Goal: Task Accomplishment & Management: Manage account settings

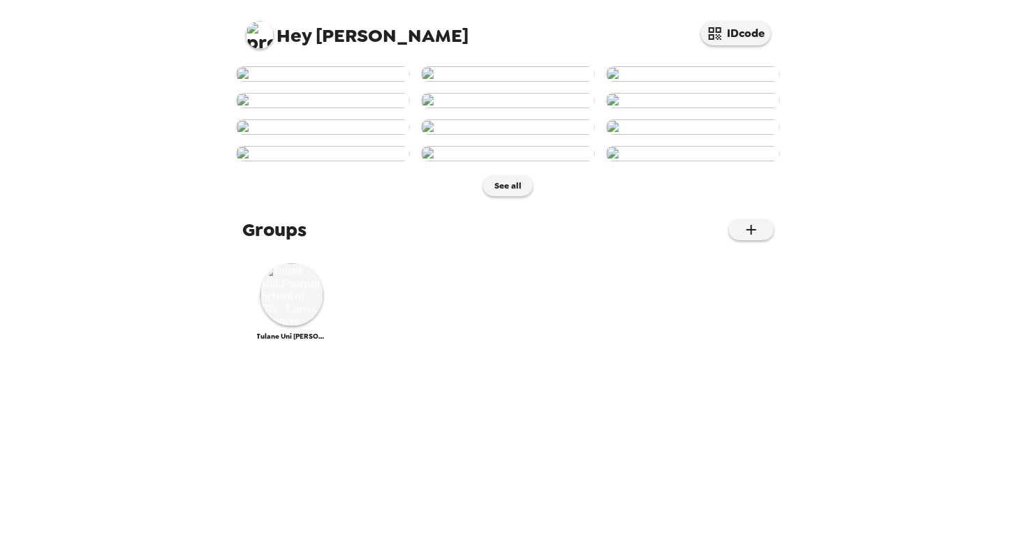
drag, startPoint x: 434, startPoint y: 397, endPoint x: 117, endPoint y: 358, distance: 319.3
click at [117, 358] on div "Hey [PERSON_NAME] IDcode See all Groups Tulane Uni [PERSON_NAME] School of Biz …" at bounding box center [508, 275] width 1016 height 551
click at [286, 326] on img at bounding box center [291, 294] width 63 height 63
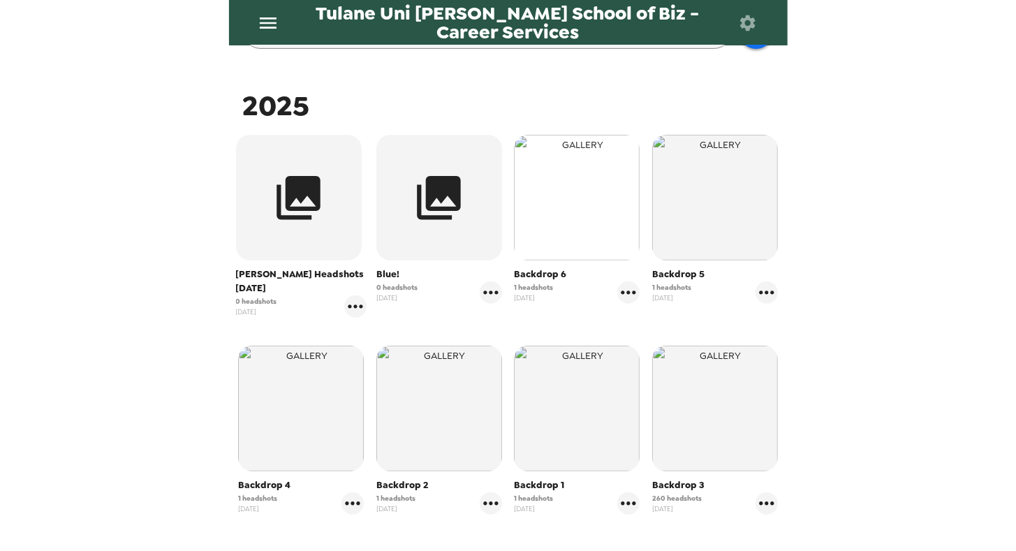
scroll to position [193, 0]
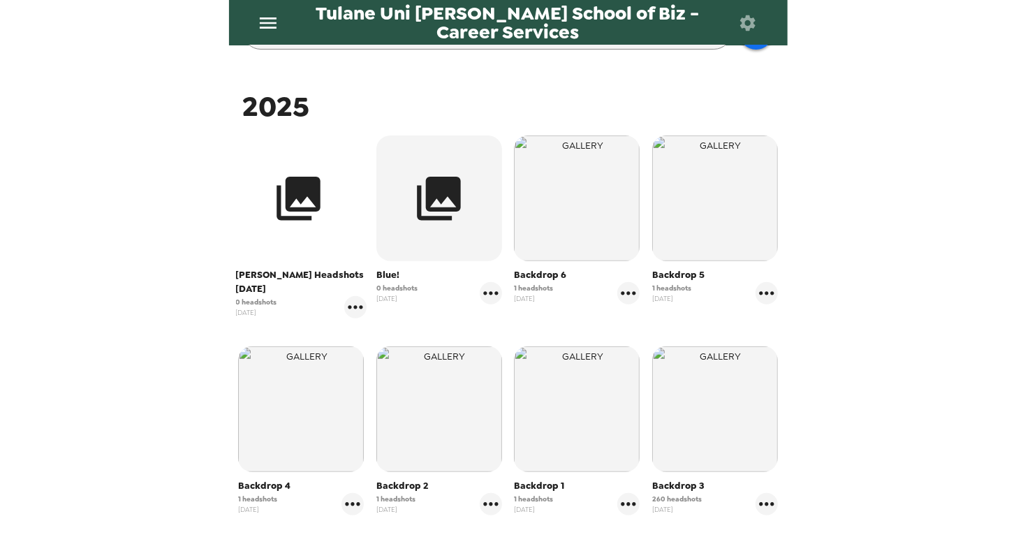
click at [307, 235] on button "button" at bounding box center [299, 198] width 126 height 126
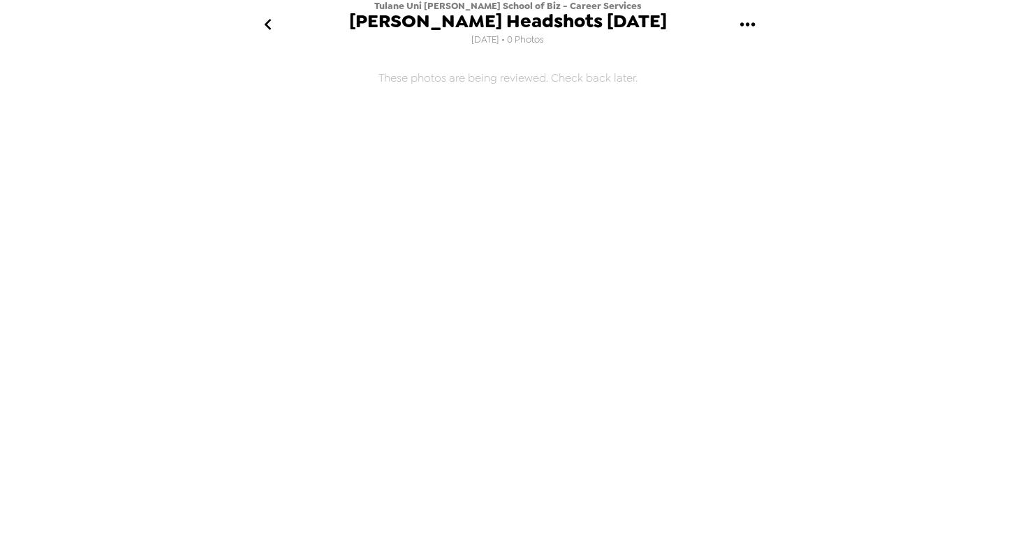
click at [742, 22] on icon "gallery menu" at bounding box center [748, 24] width 22 height 22
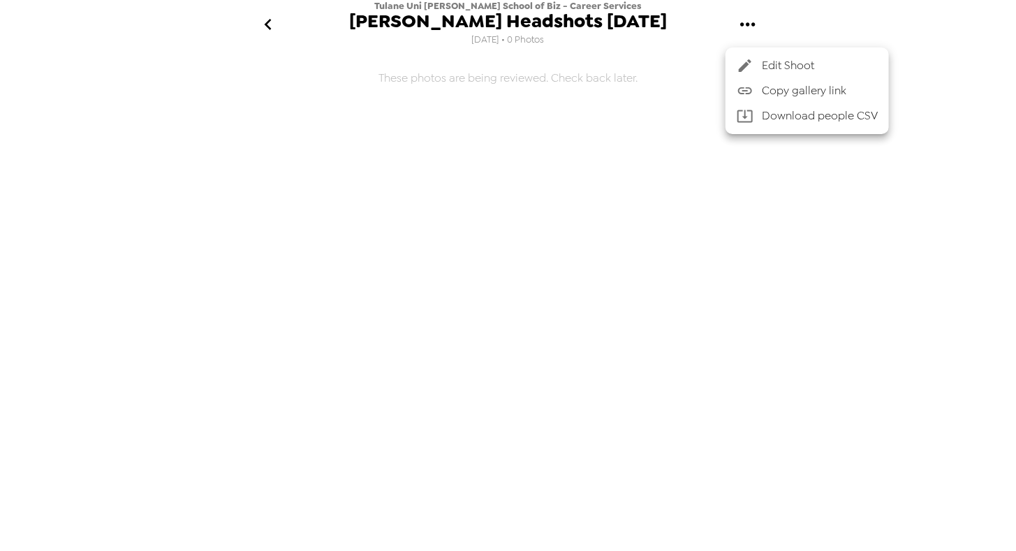
click at [770, 64] on span "Edit Shoot" at bounding box center [820, 65] width 116 height 17
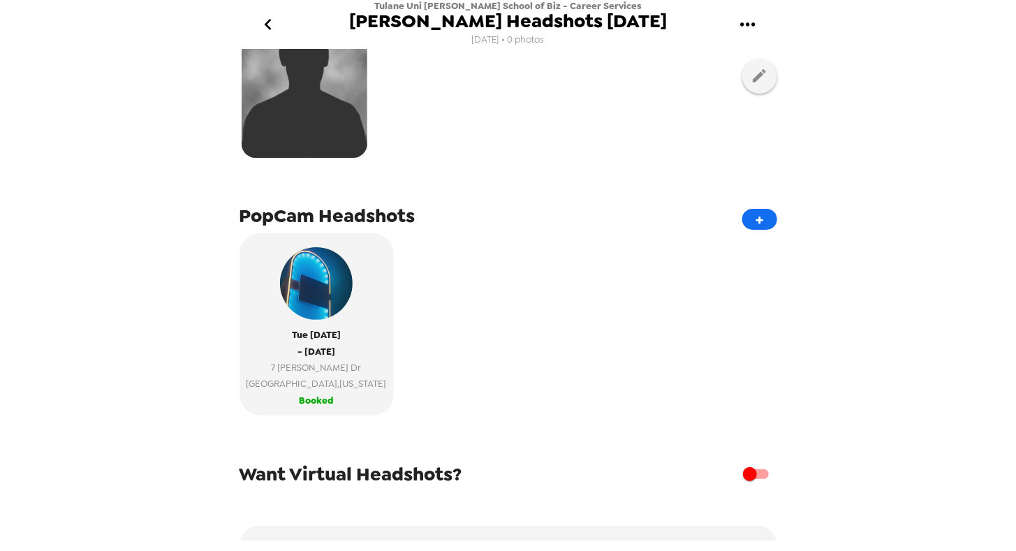
scroll to position [222, 0]
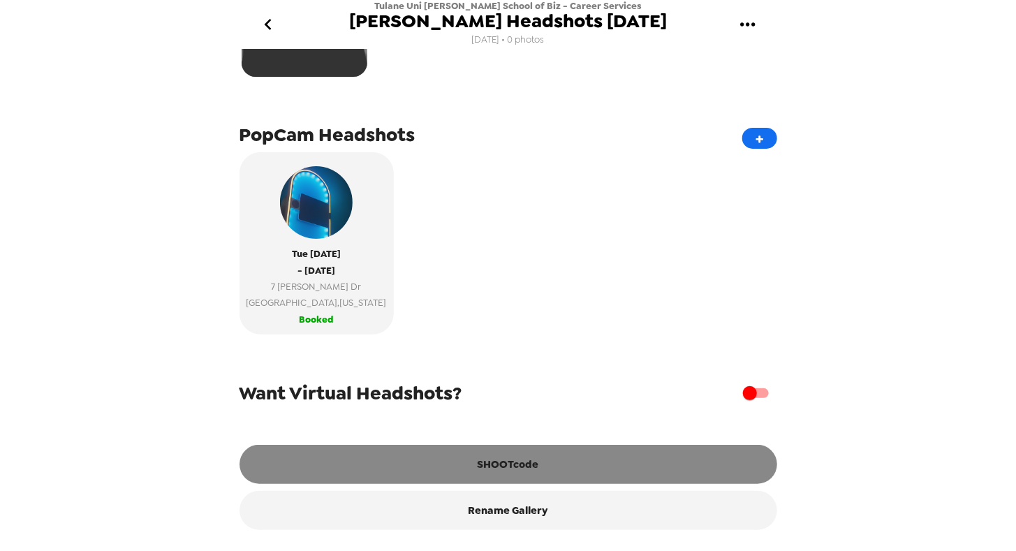
click at [504, 460] on button "SHOOTcode" at bounding box center [508, 464] width 538 height 39
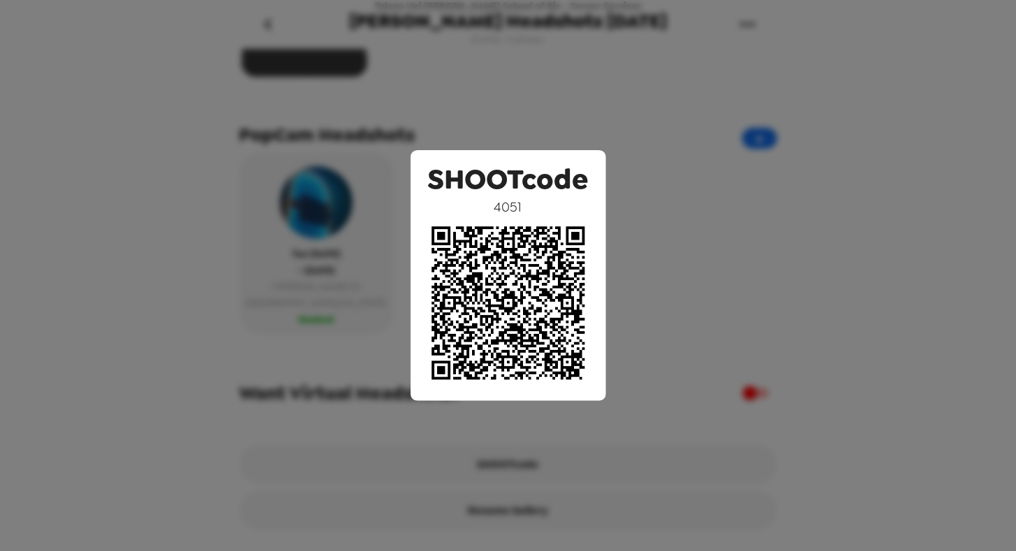
click at [693, 131] on div "SHOOTcode 4051" at bounding box center [508, 275] width 1016 height 551
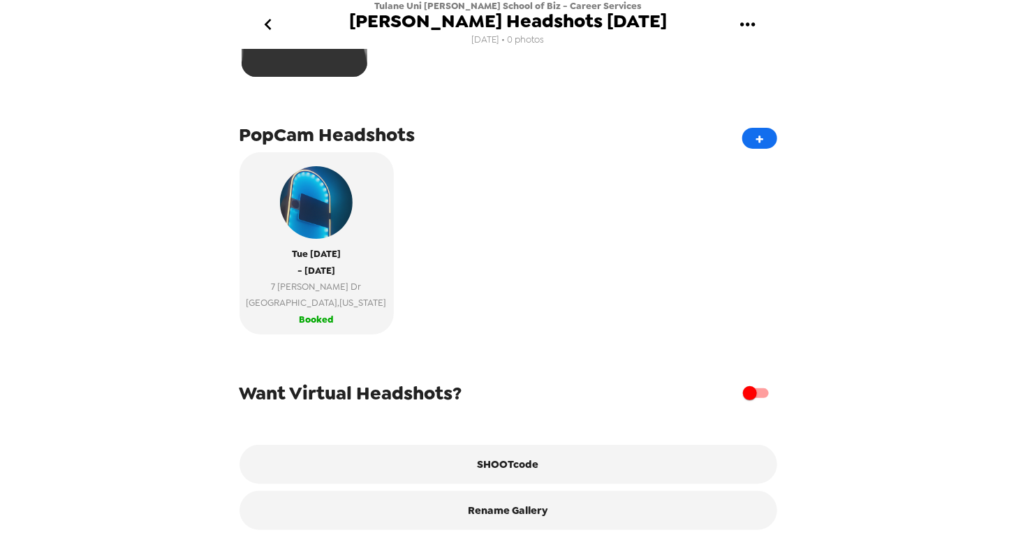
click at [748, 394] on input "checkbox" at bounding box center [750, 393] width 80 height 27
checkbox input "true"
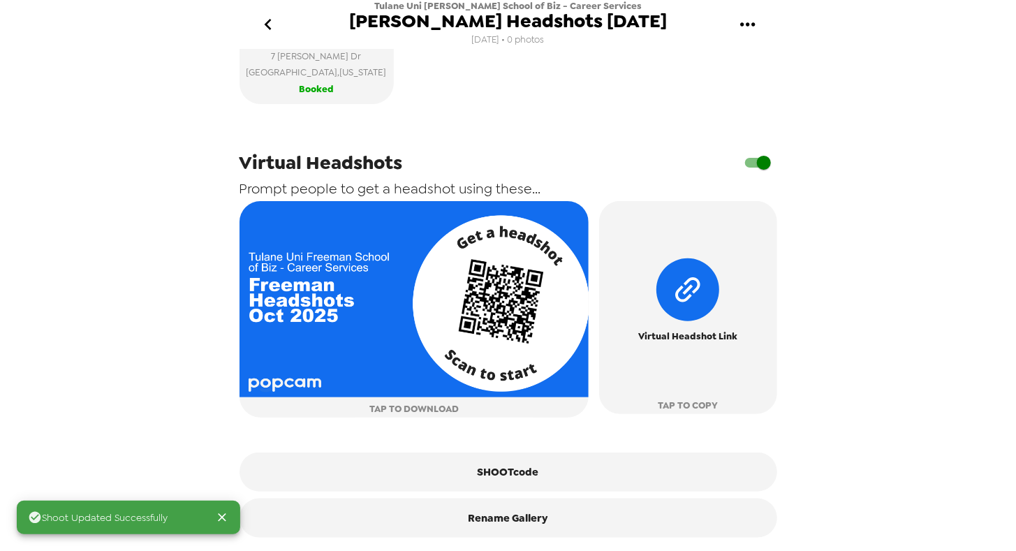
scroll to position [441, 0]
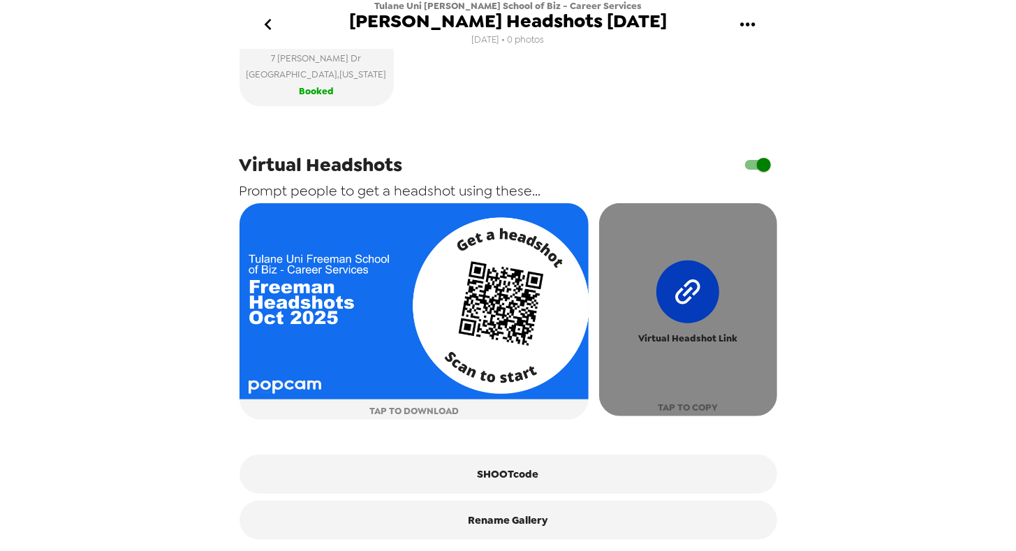
click at [688, 310] on icon "button" at bounding box center [688, 291] width 89 height 89
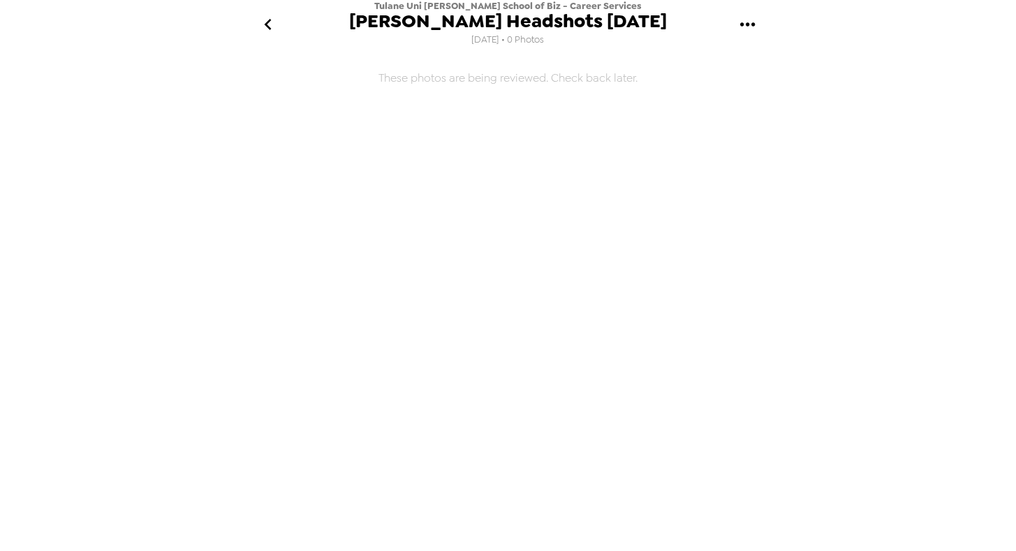
click at [270, 27] on icon "go back" at bounding box center [268, 24] width 22 height 22
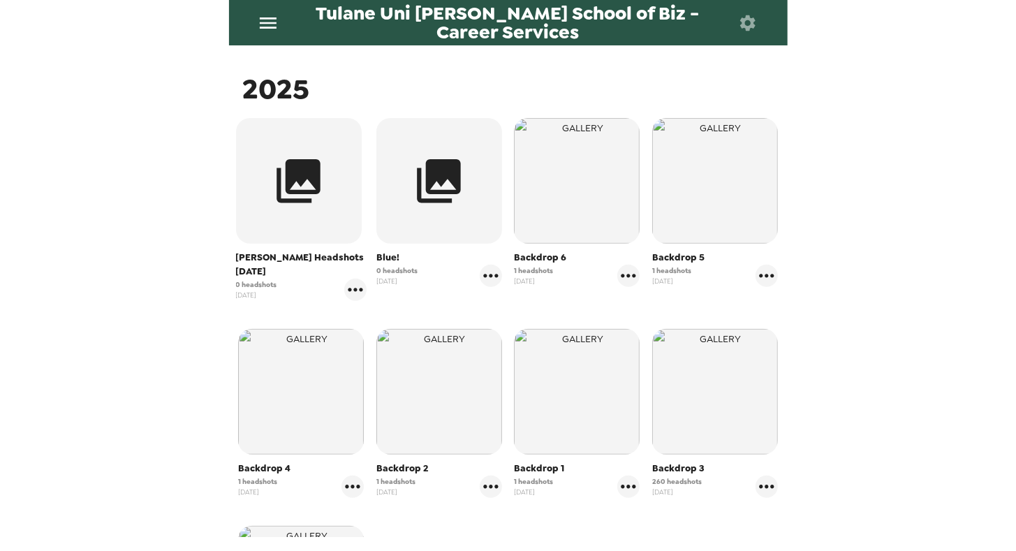
scroll to position [209, 0]
click at [848, 443] on div "Tulane Uni [PERSON_NAME] School of Biz - Career Services Photos People Products…" at bounding box center [508, 275] width 1016 height 551
click at [756, 494] on icon "gallery menu" at bounding box center [767, 488] width 22 height 22
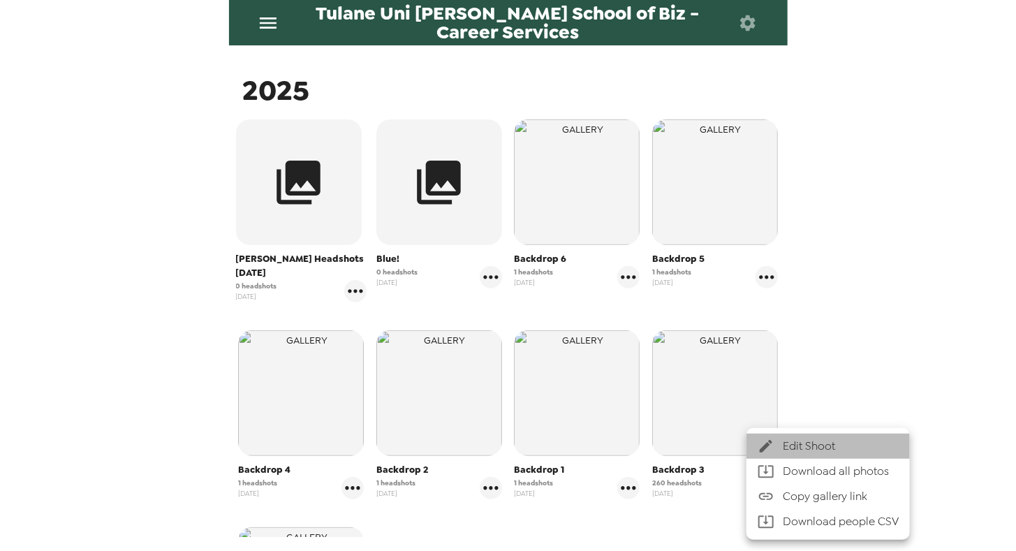
click at [814, 452] on span "Edit Shoot" at bounding box center [841, 446] width 116 height 17
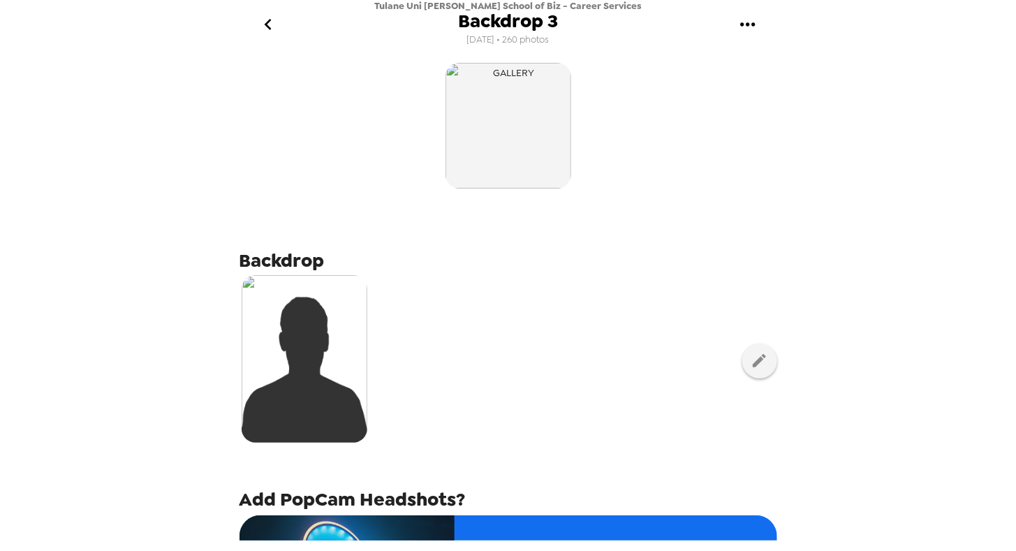
click at [342, 349] on img at bounding box center [305, 359] width 126 height 168
click at [759, 371] on button "button" at bounding box center [759, 361] width 35 height 35
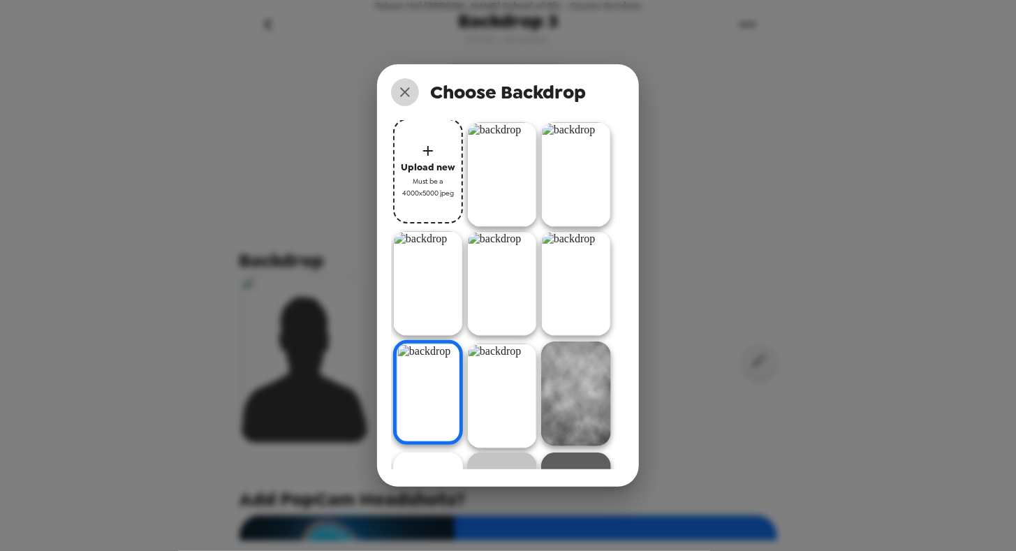
click at [404, 96] on icon "close" at bounding box center [405, 92] width 17 height 17
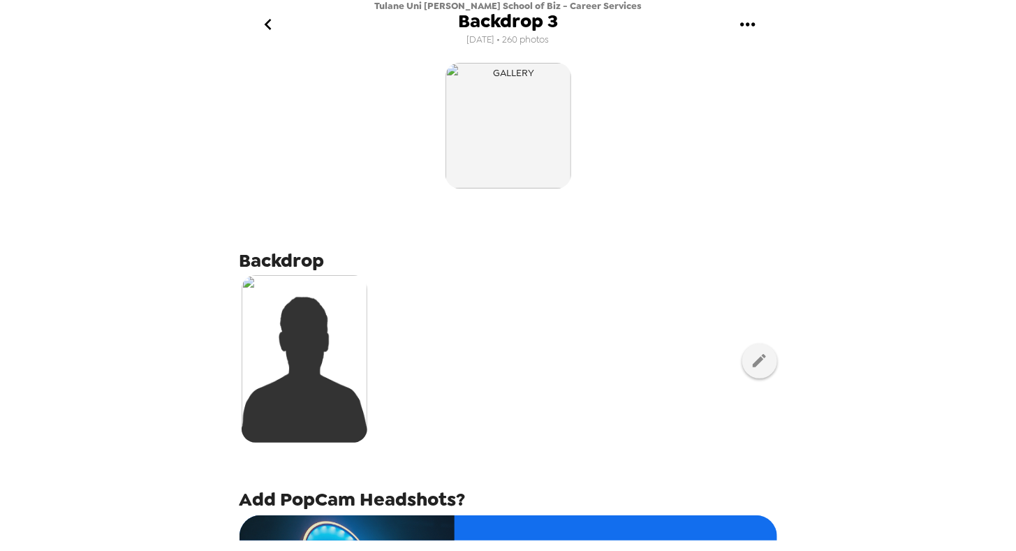
click at [169, 151] on div "Tulane Uni [PERSON_NAME] School of Biz - Career Services Backdrop 3 [DATE] • 26…" at bounding box center [508, 275] width 1016 height 551
click at [272, 24] on icon "go back" at bounding box center [268, 24] width 22 height 22
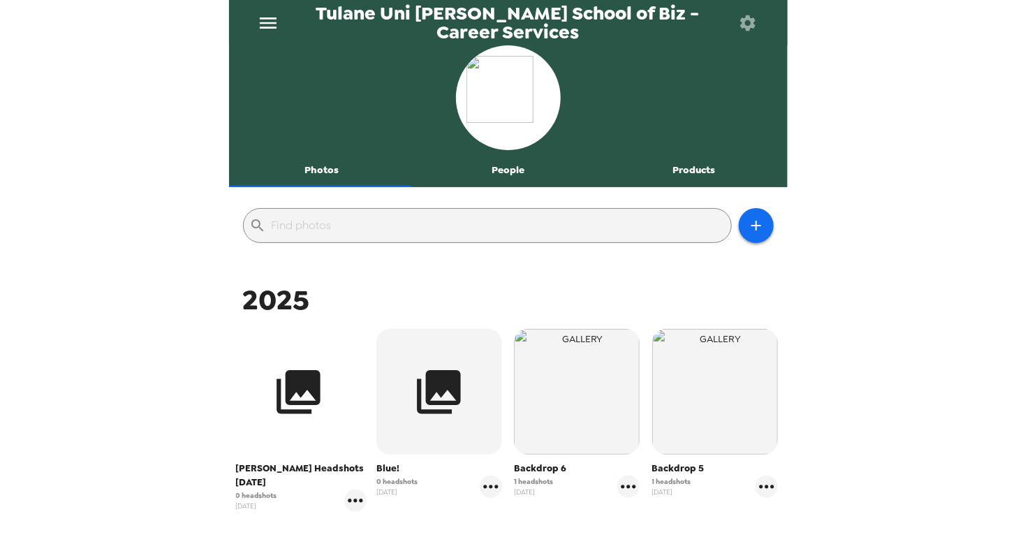
click at [293, 379] on icon "button" at bounding box center [299, 392] width 44 height 44
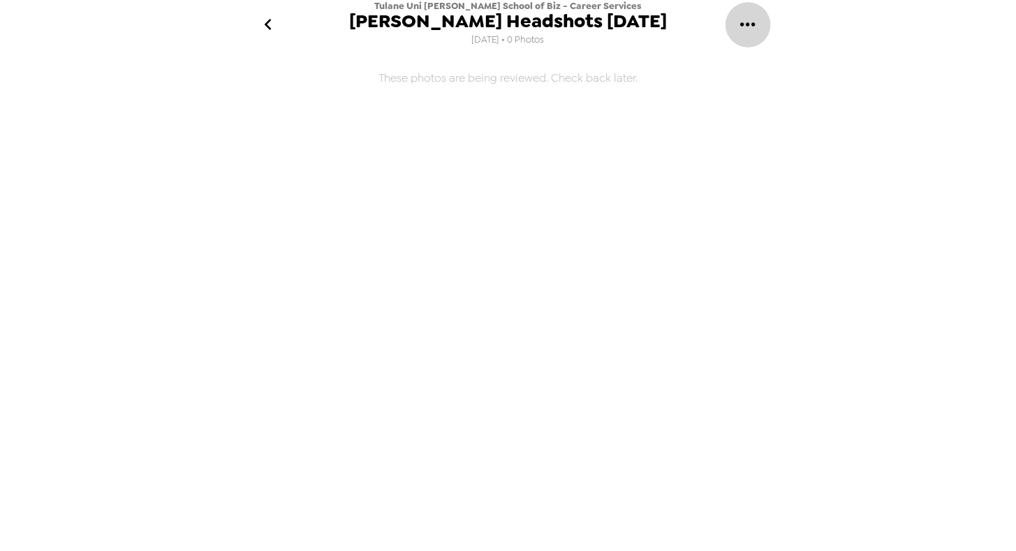
click at [760, 25] on button "gallery menu" at bounding box center [747, 24] width 45 height 45
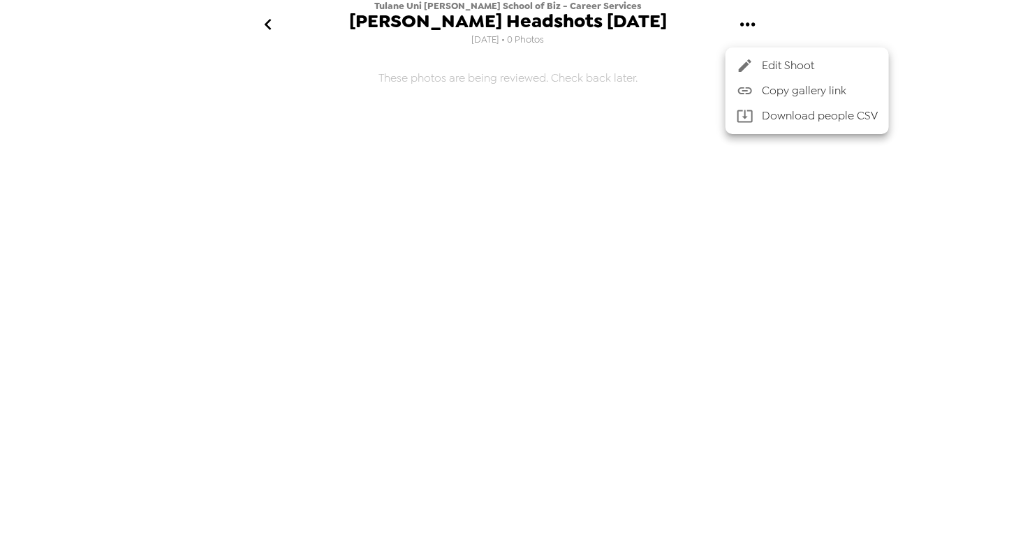
click at [768, 68] on span "Edit Shoot" at bounding box center [820, 65] width 116 height 17
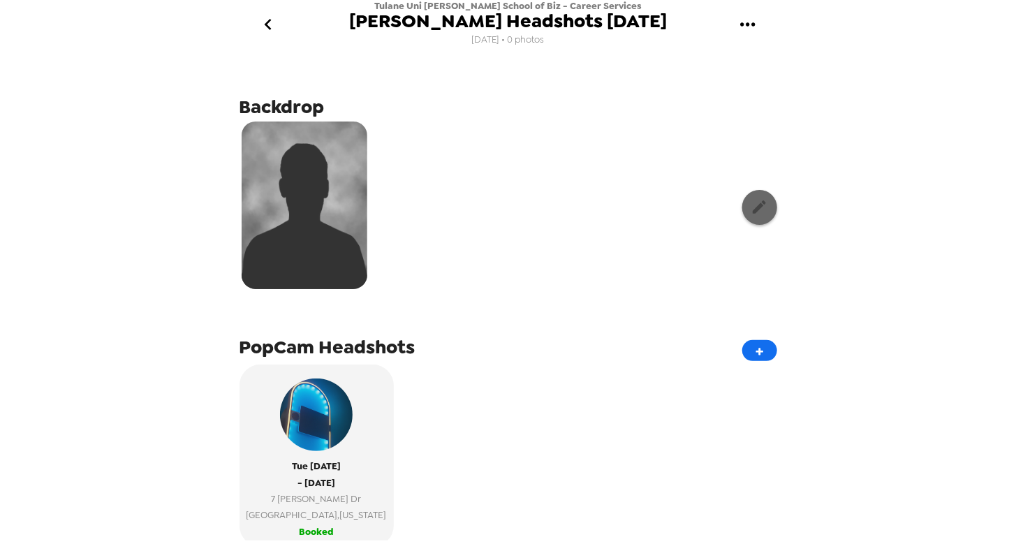
click at [751, 199] on icon "button" at bounding box center [759, 206] width 17 height 17
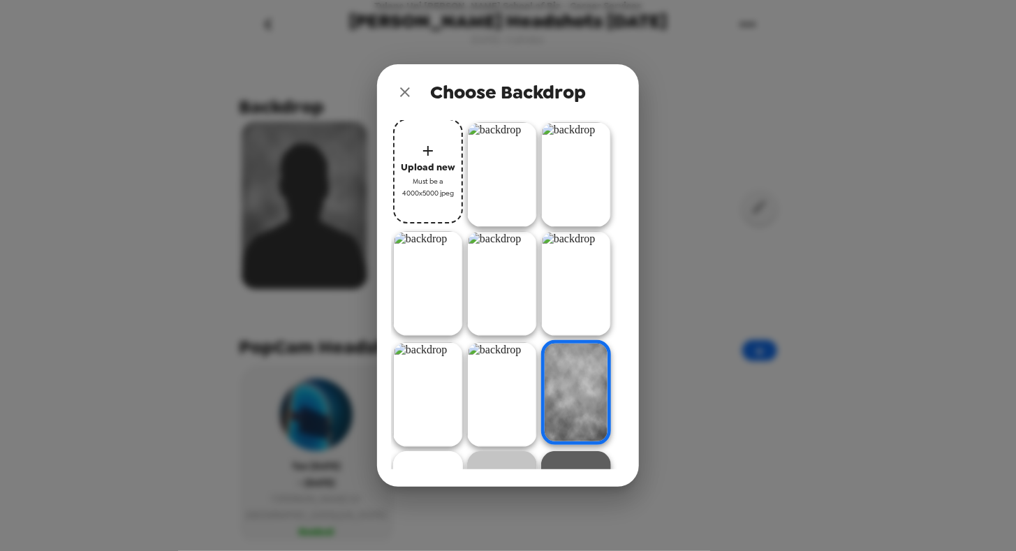
click at [437, 367] on img at bounding box center [428, 394] width 70 height 105
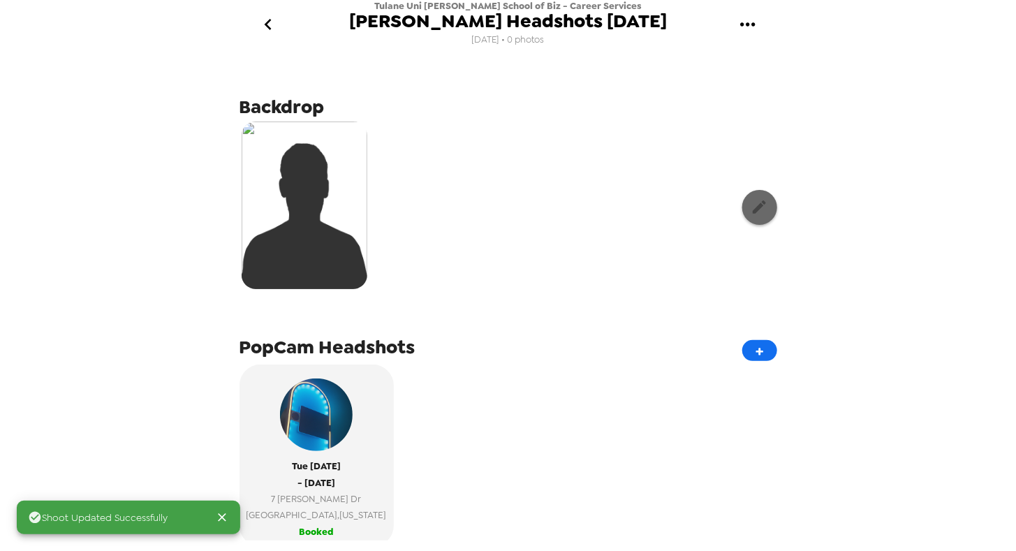
click at [761, 205] on button "button" at bounding box center [759, 207] width 35 height 35
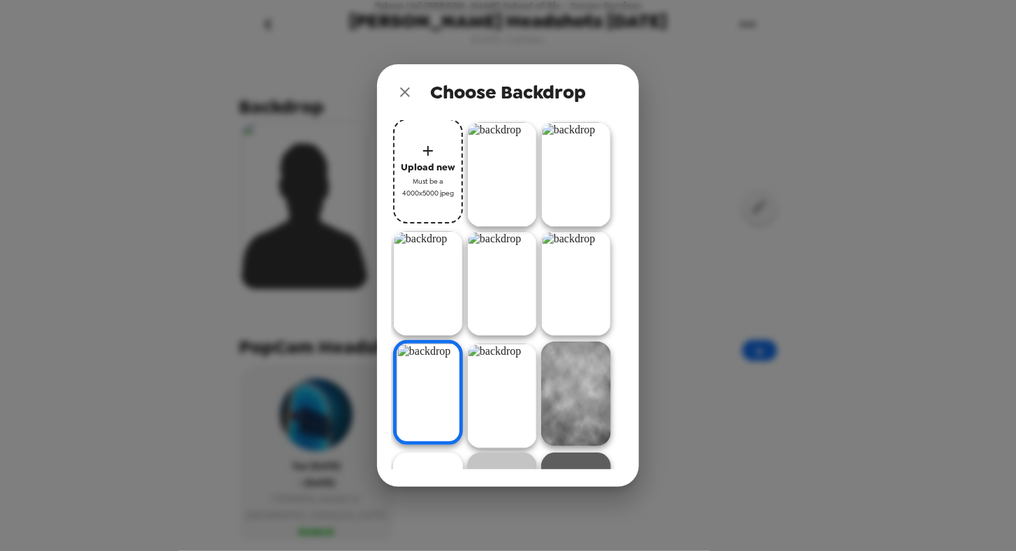
click at [242, 235] on div "Choose Backdrop Upload new Must be a 4000x5000 jpeg" at bounding box center [508, 275] width 1016 height 551
click at [160, 295] on div "Choose Backdrop Upload new Must be a 4000x5000 jpeg" at bounding box center [508, 275] width 1016 height 551
click at [395, 91] on button "close" at bounding box center [405, 92] width 28 height 28
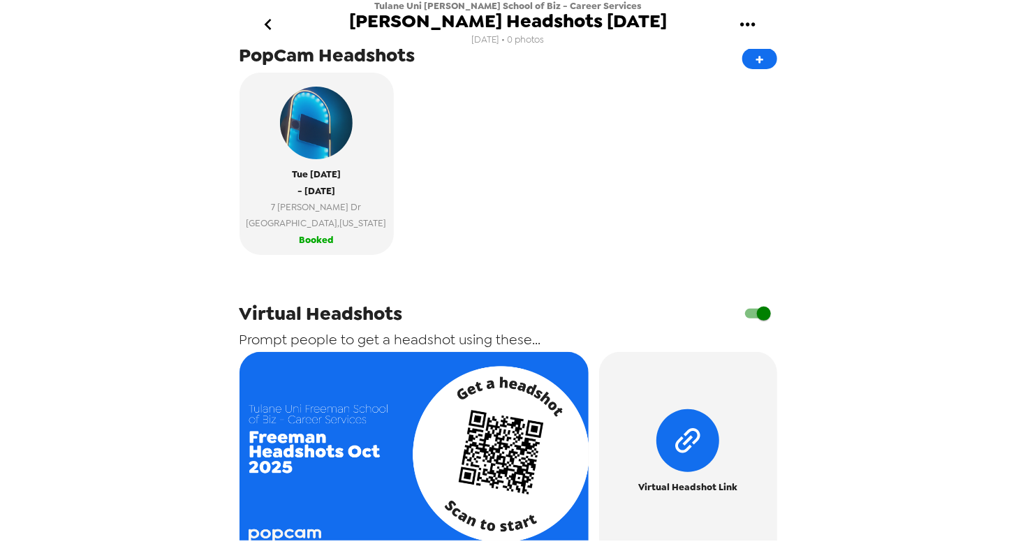
scroll to position [456, 0]
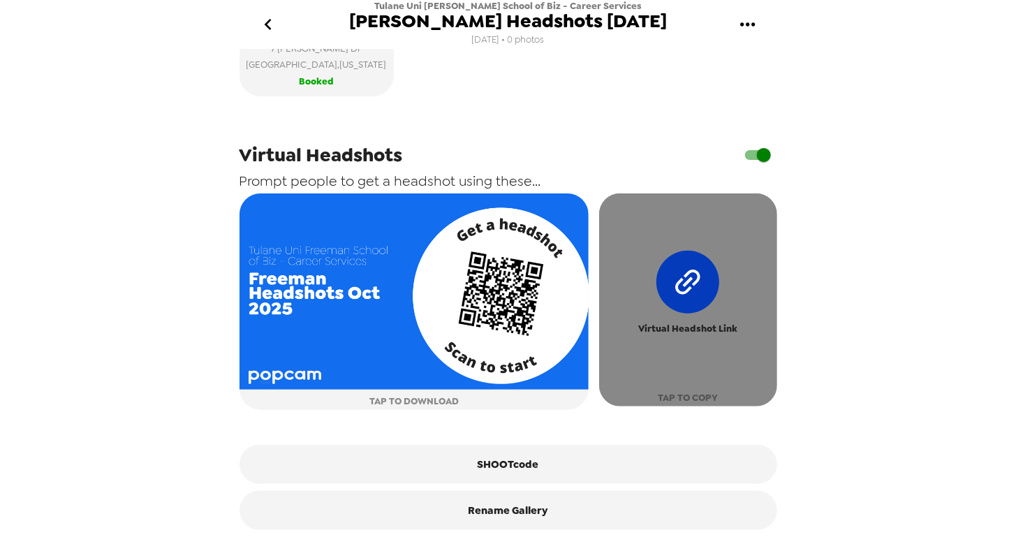
click at [686, 274] on icon "button" at bounding box center [687, 282] width 31 height 31
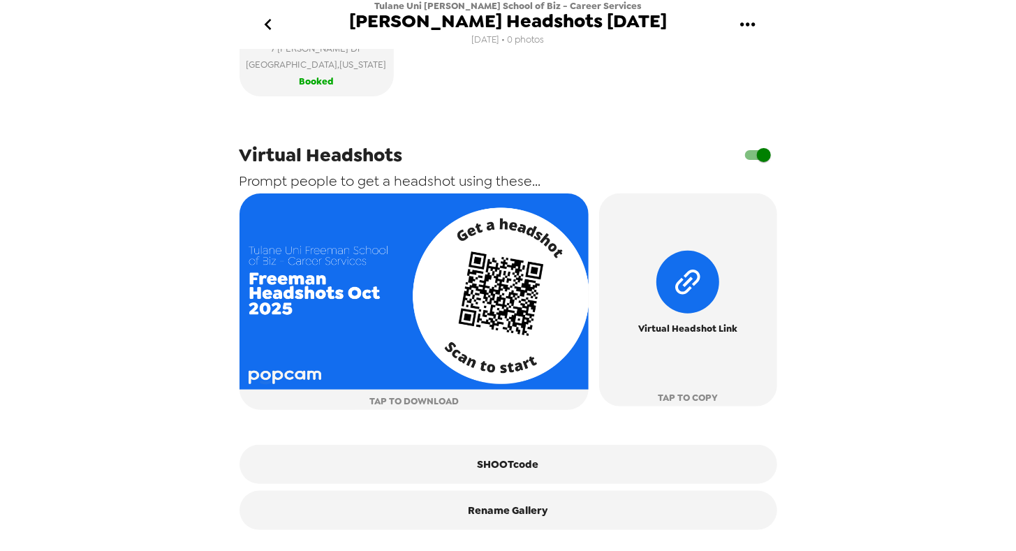
click at [271, 29] on icon "go back" at bounding box center [268, 24] width 7 height 11
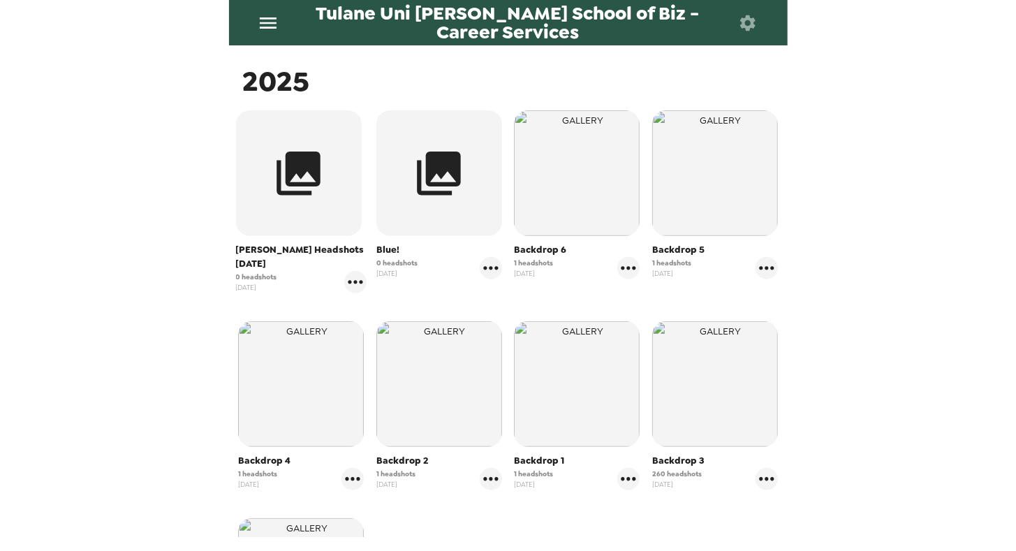
scroll to position [226, 0]
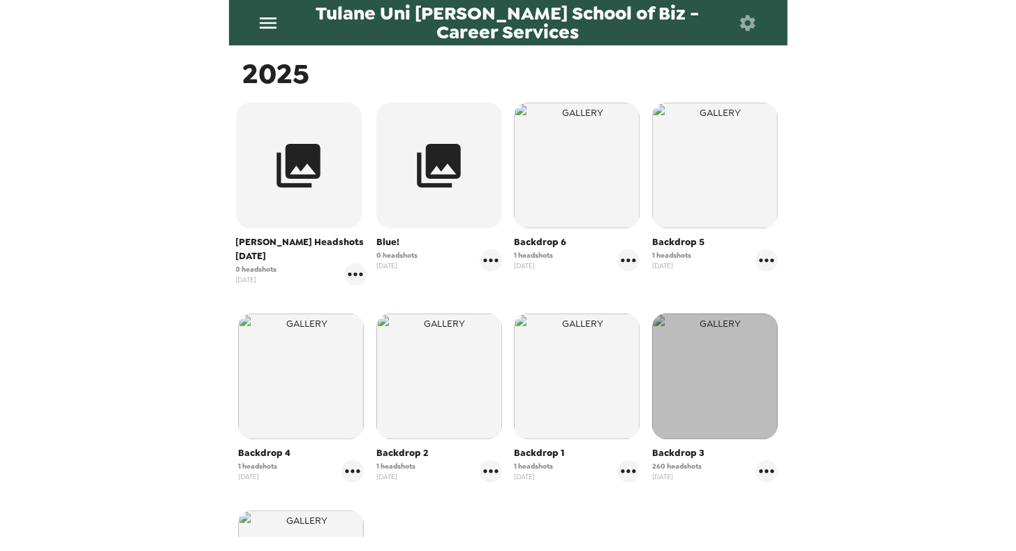
click at [723, 347] on img "button" at bounding box center [715, 377] width 126 height 126
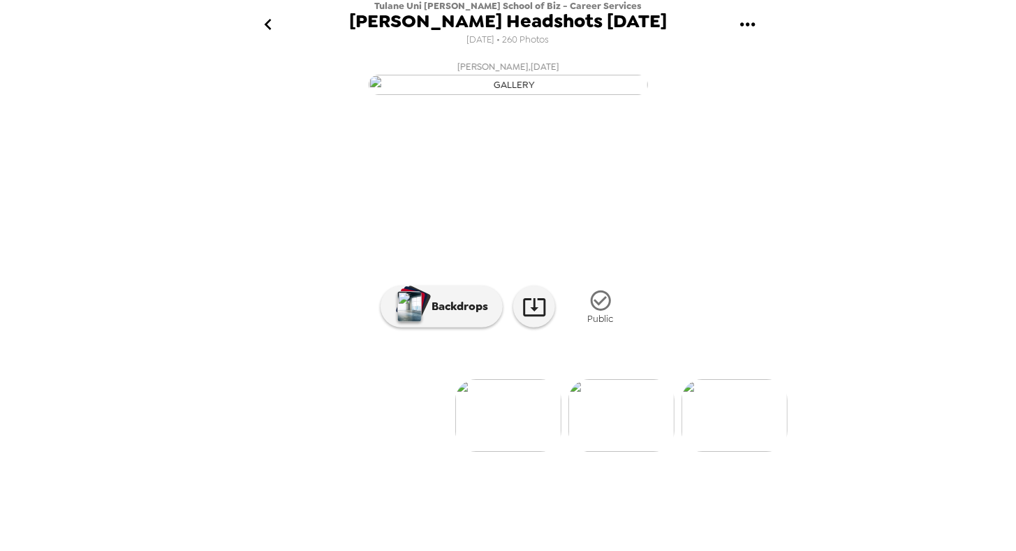
click at [631, 95] on img "button" at bounding box center [508, 85] width 279 height 20
click at [702, 452] on img at bounding box center [734, 415] width 106 height 73
click at [532, 319] on icon at bounding box center [534, 307] width 24 height 24
